Goal: Navigation & Orientation: Find specific page/section

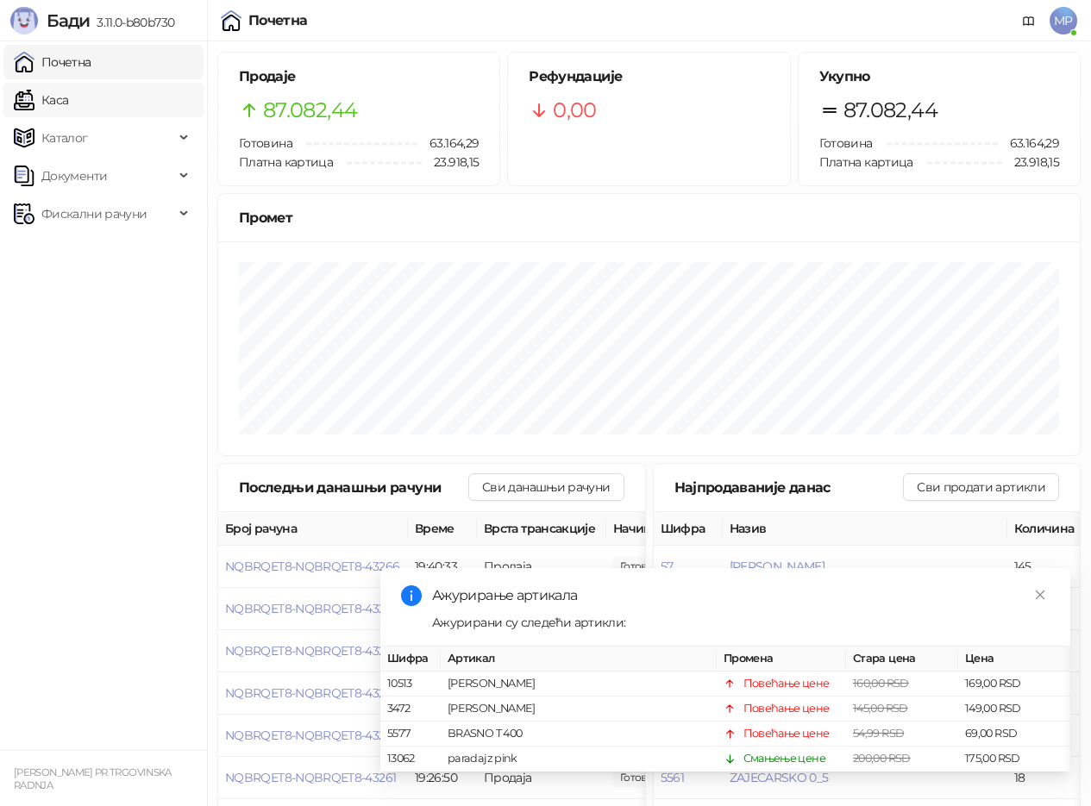
click at [33, 101] on link "Каса" at bounding box center [41, 100] width 54 height 34
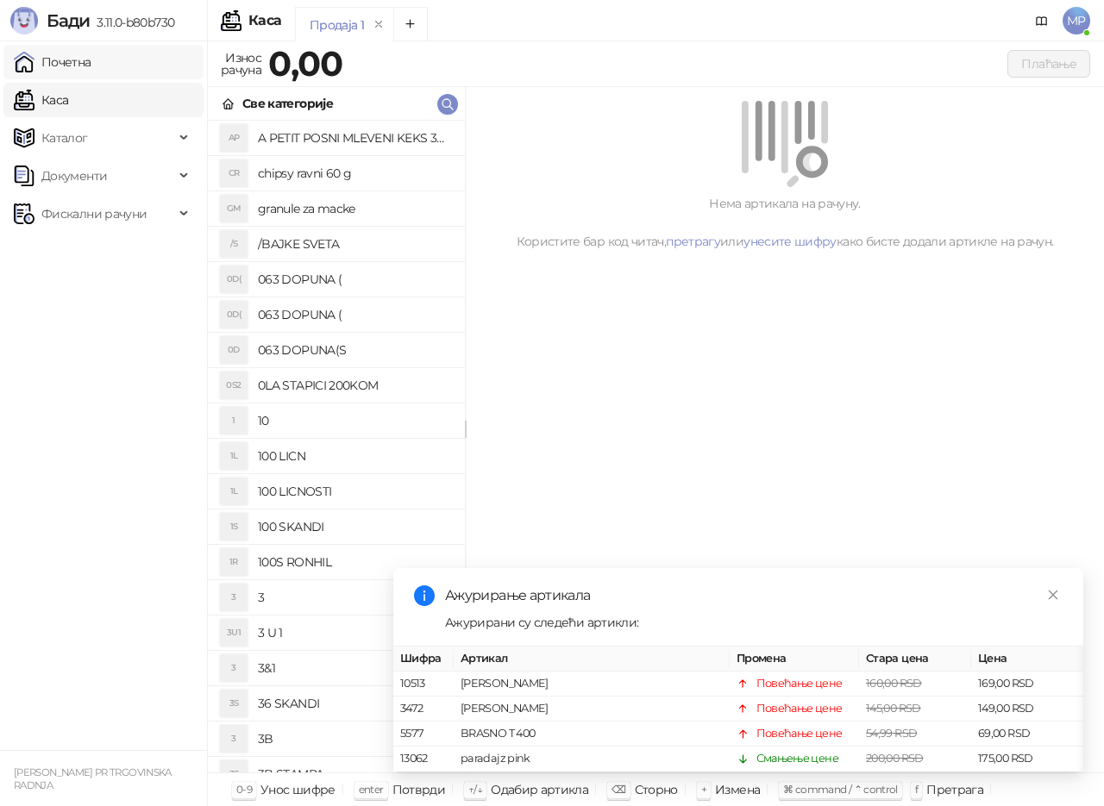
click at [61, 57] on link "Почетна" at bounding box center [53, 62] width 78 height 34
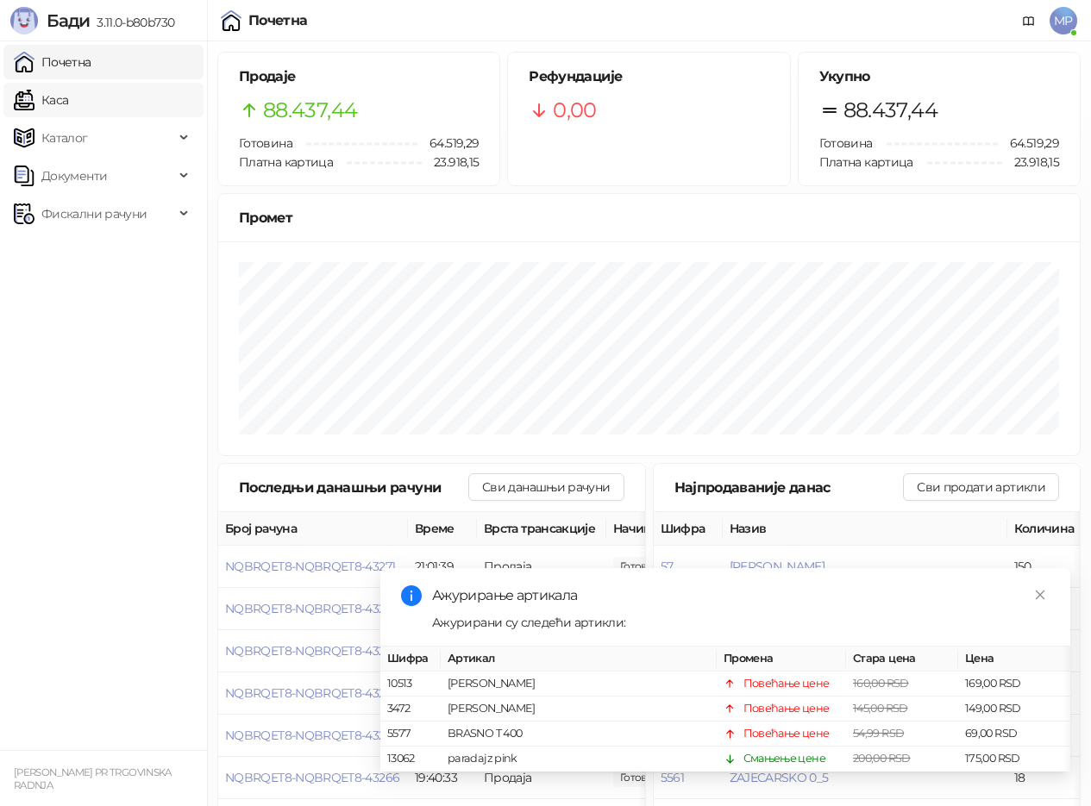
click at [44, 110] on link "Каса" at bounding box center [41, 100] width 54 height 34
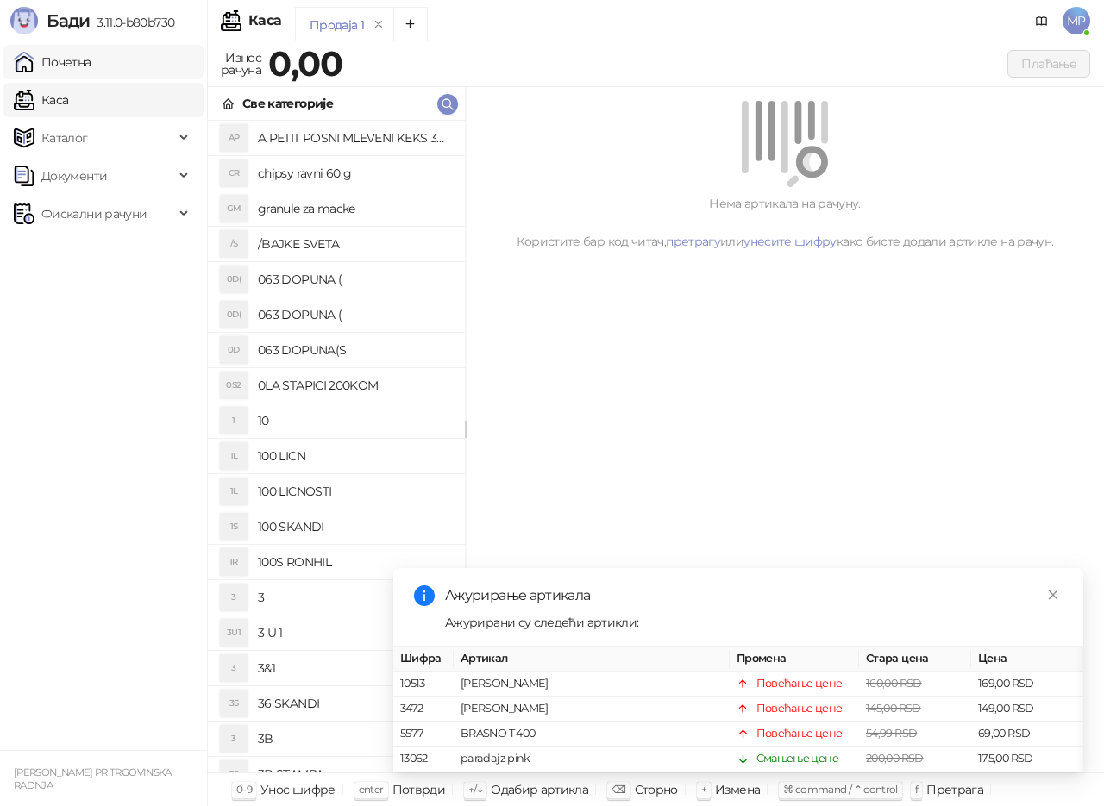
click at [54, 54] on link "Почетна" at bounding box center [53, 62] width 78 height 34
